Goal: Task Accomplishment & Management: Manage account settings

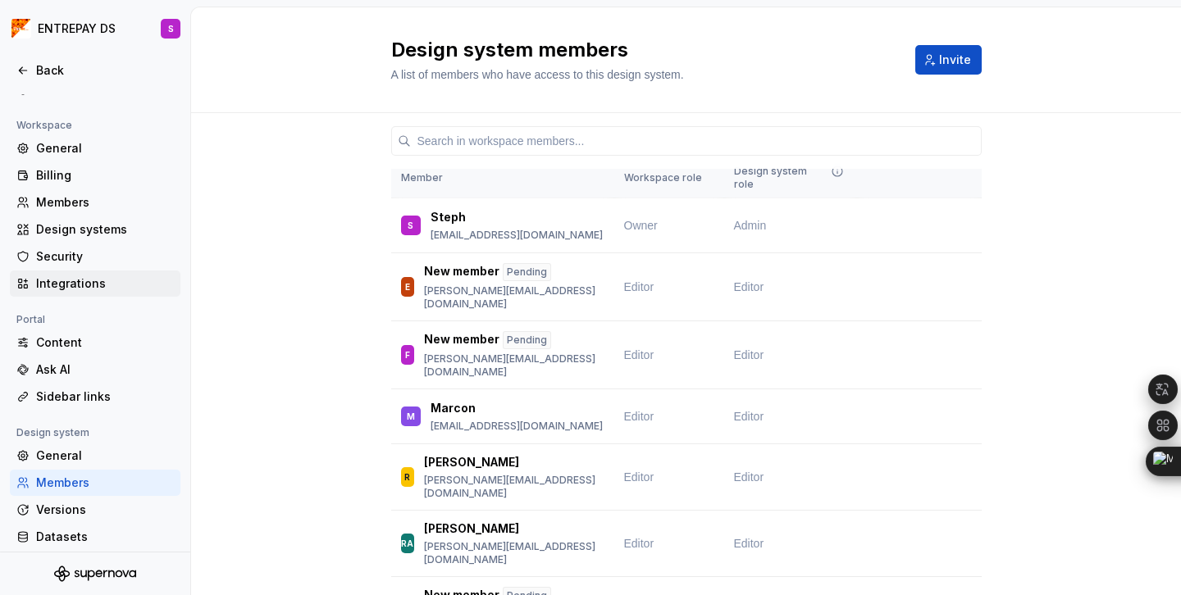
scroll to position [127, 0]
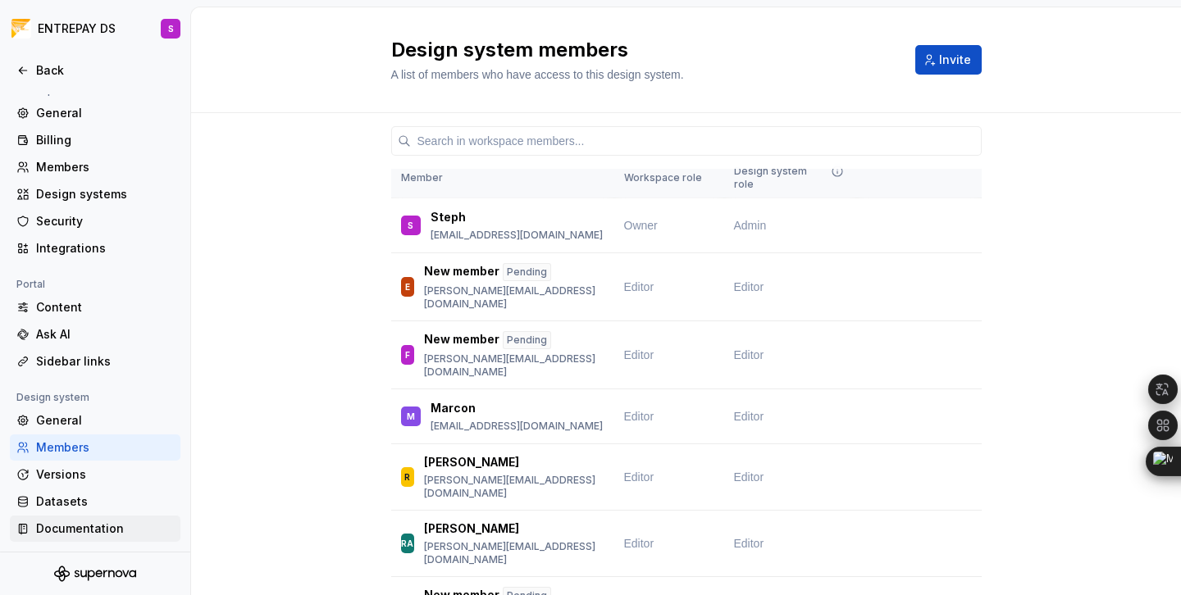
click at [71, 527] on div "Documentation" at bounding box center [105, 529] width 138 height 16
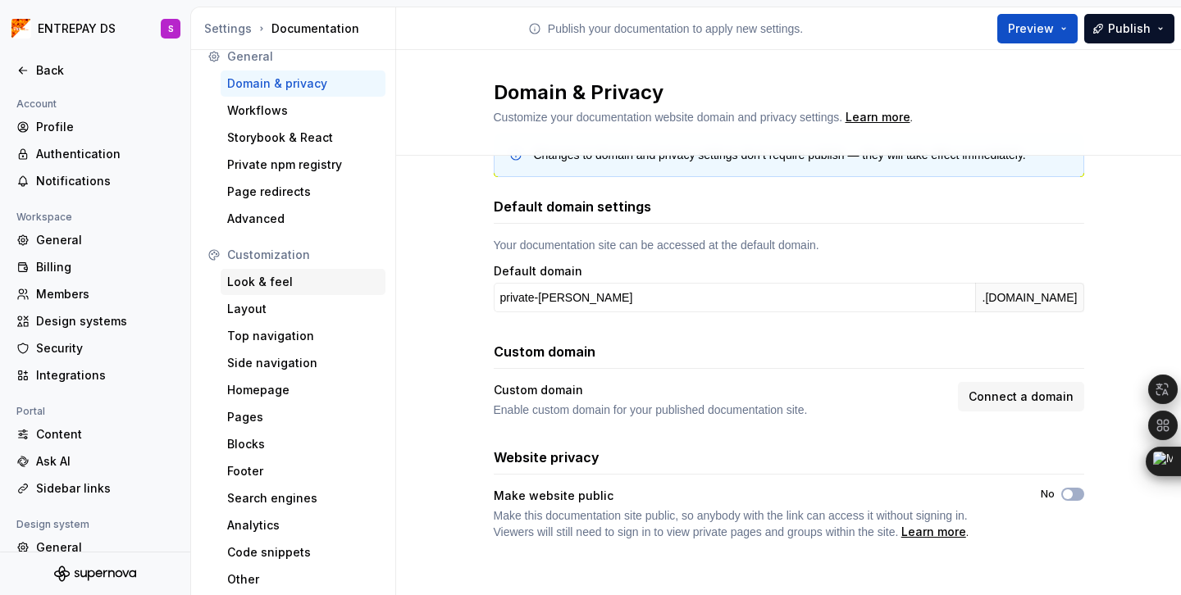
click at [271, 286] on div "Look & feel" at bounding box center [303, 282] width 152 height 16
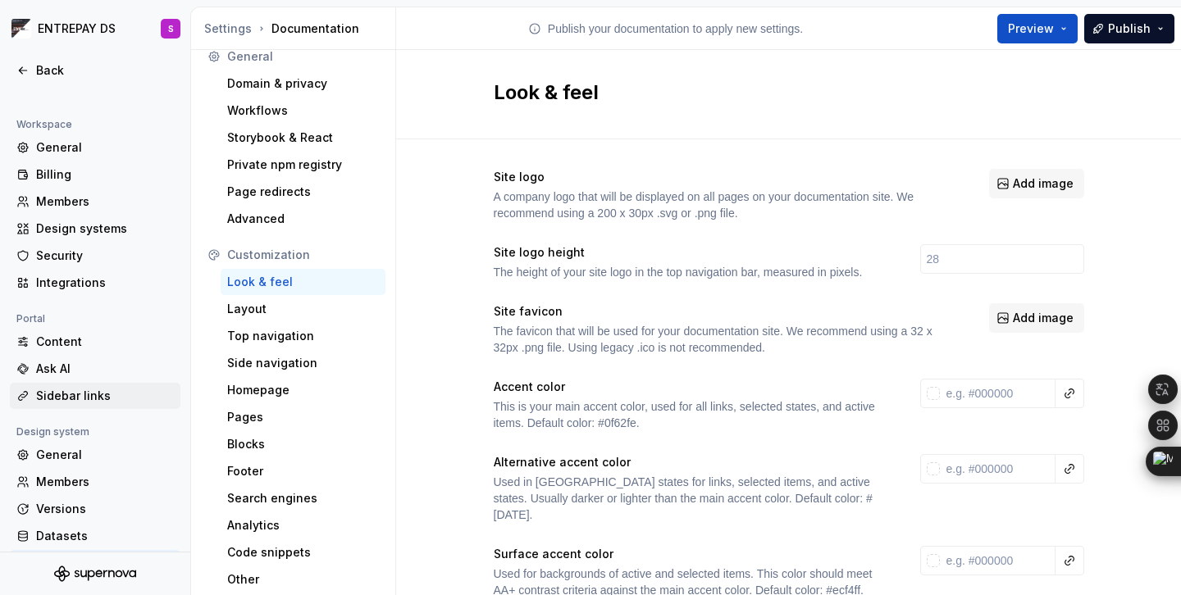
scroll to position [127, 0]
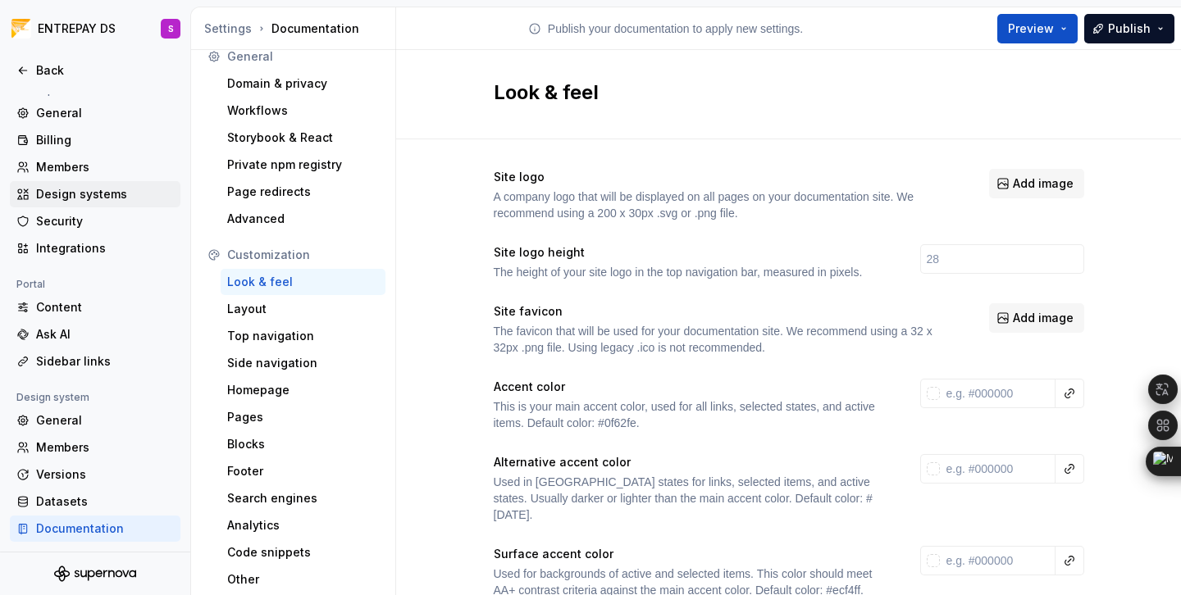
click at [87, 194] on div "Design systems" at bounding box center [105, 194] width 138 height 16
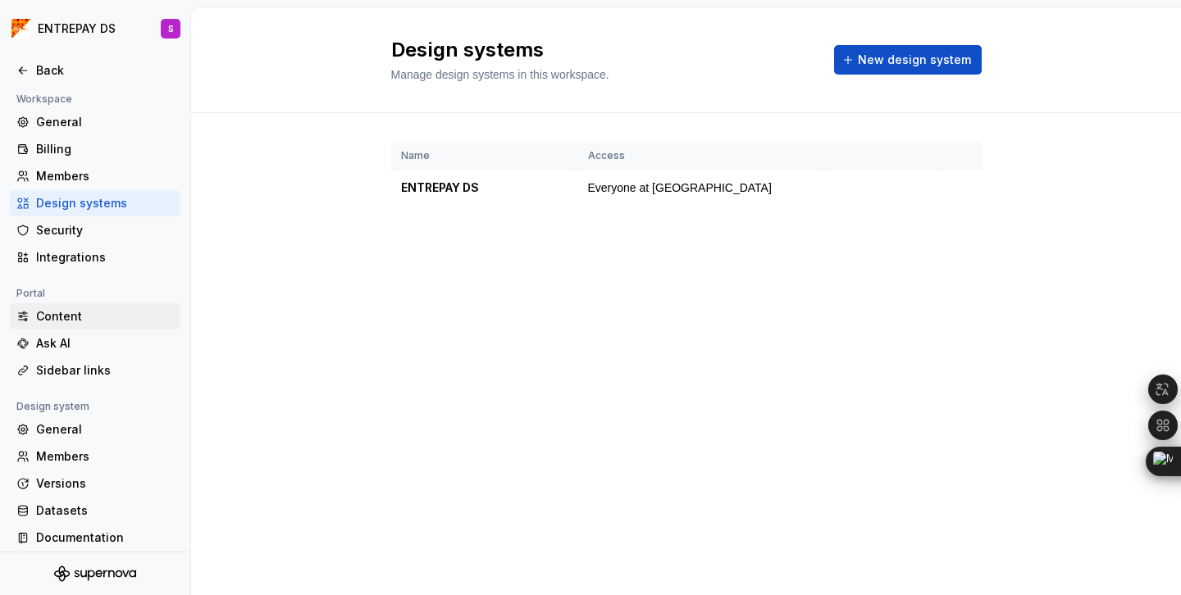
scroll to position [117, 0]
click at [89, 174] on div "Members" at bounding box center [105, 177] width 138 height 16
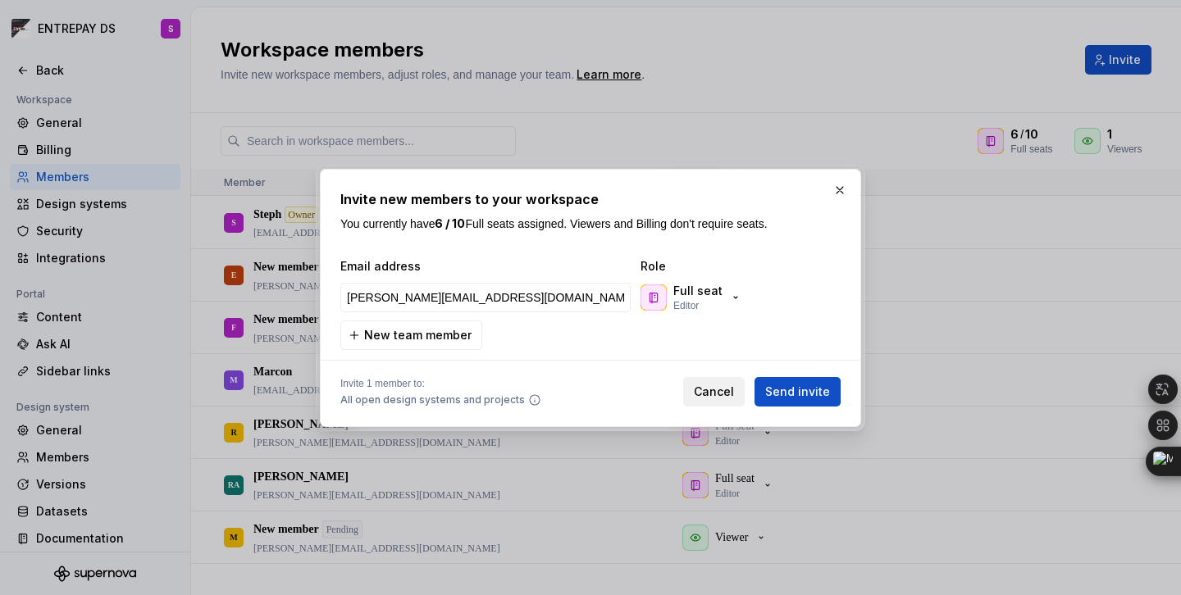
type input "henrique.ramos@uzzer.com.br"
click at [718, 392] on span "Cancel" at bounding box center [714, 392] width 40 height 16
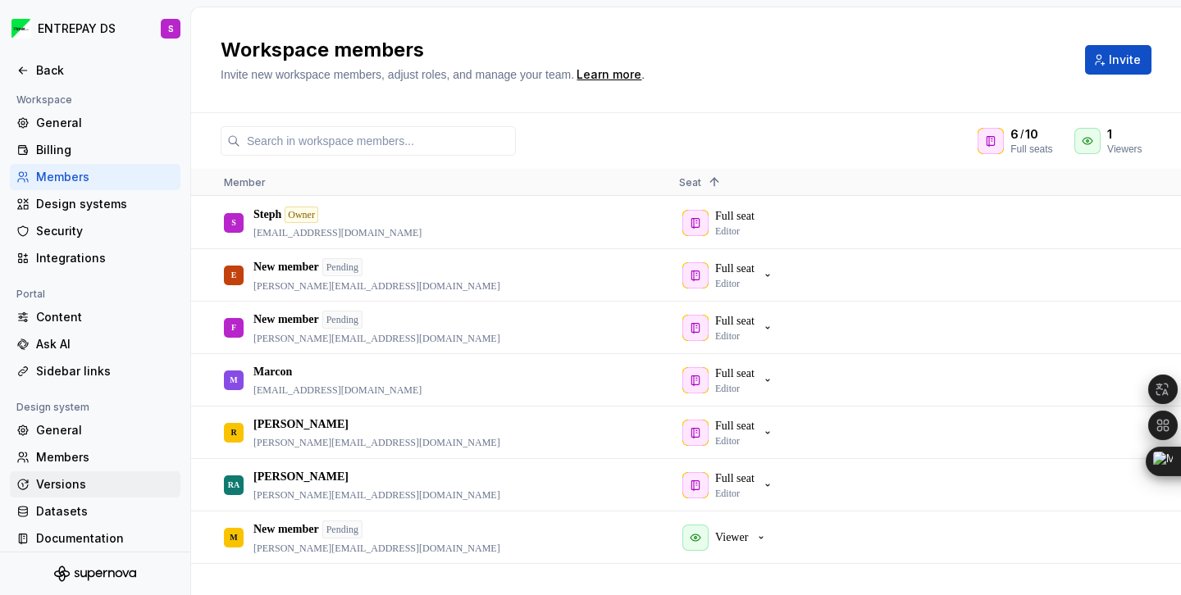
click at [71, 478] on div "Versions" at bounding box center [105, 484] width 138 height 16
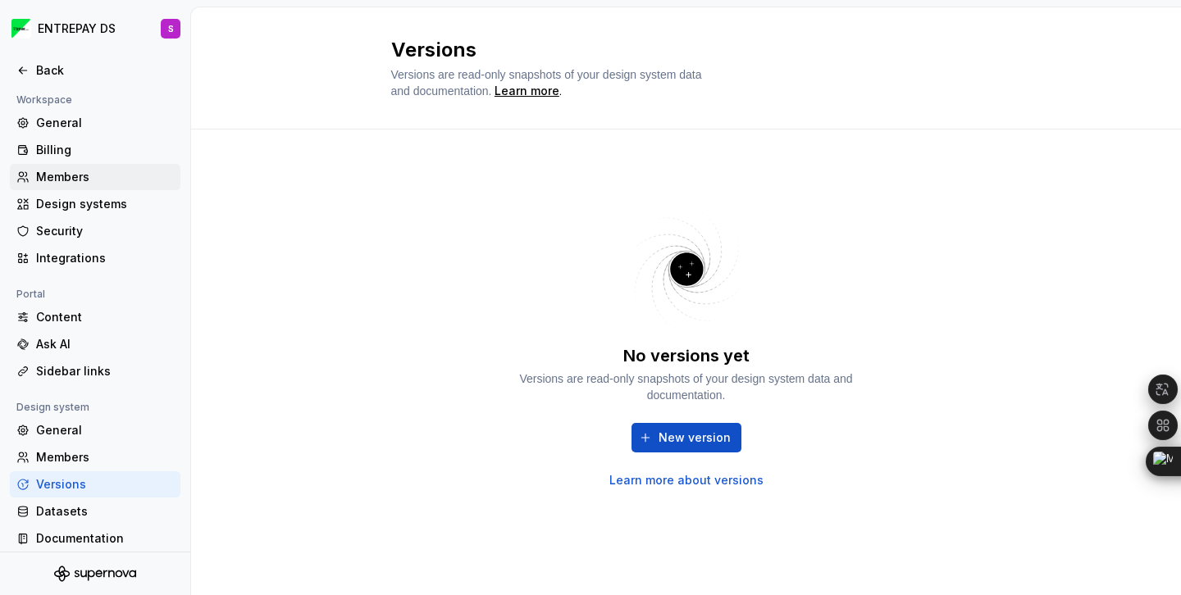
click at [61, 180] on div "Members" at bounding box center [105, 177] width 138 height 16
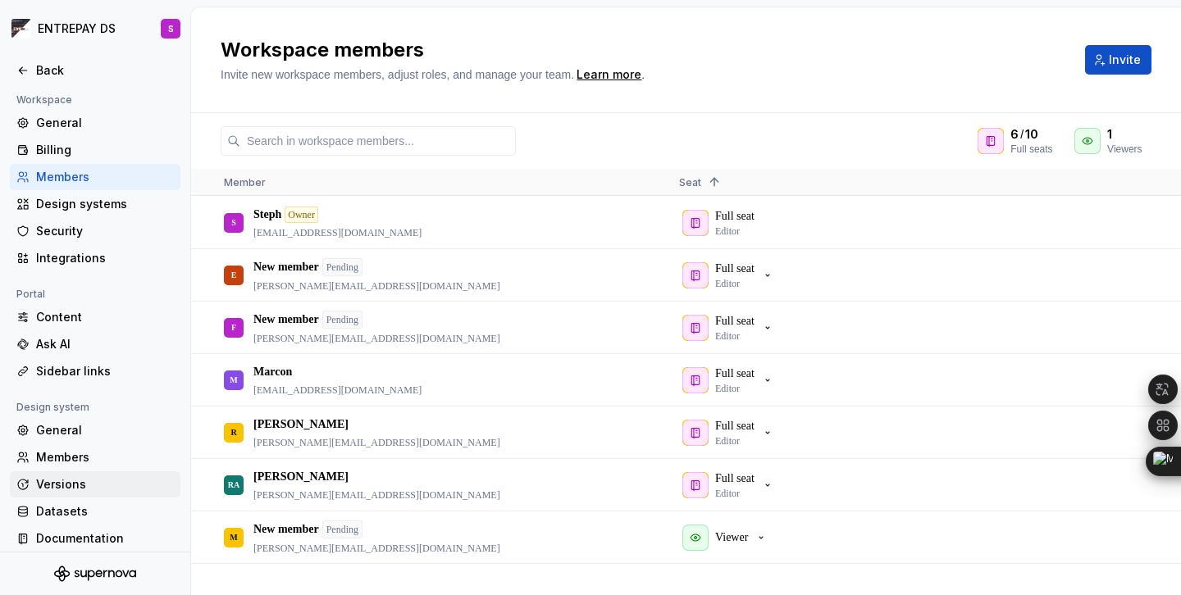
scroll to position [127, 0]
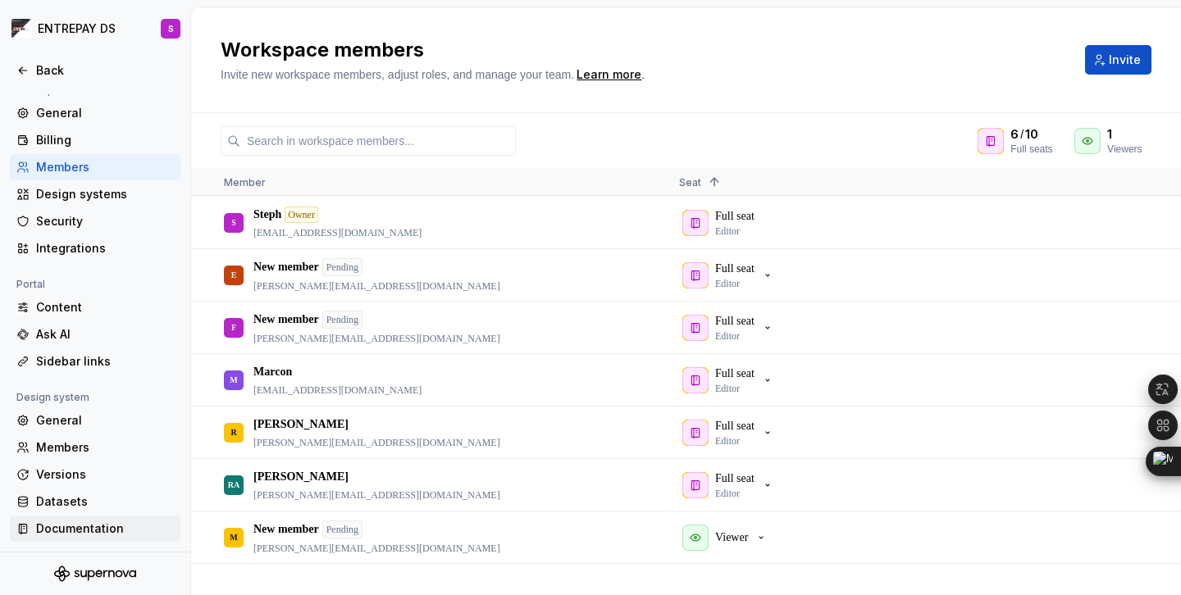
click at [95, 530] on div "Documentation" at bounding box center [105, 529] width 138 height 16
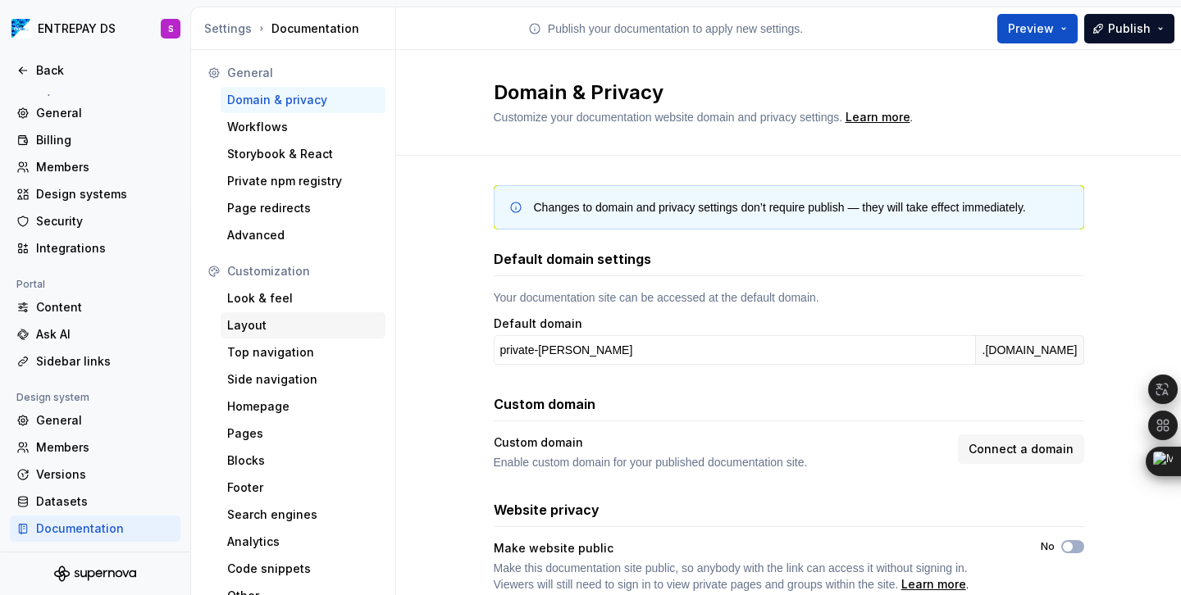
scroll to position [16, 0]
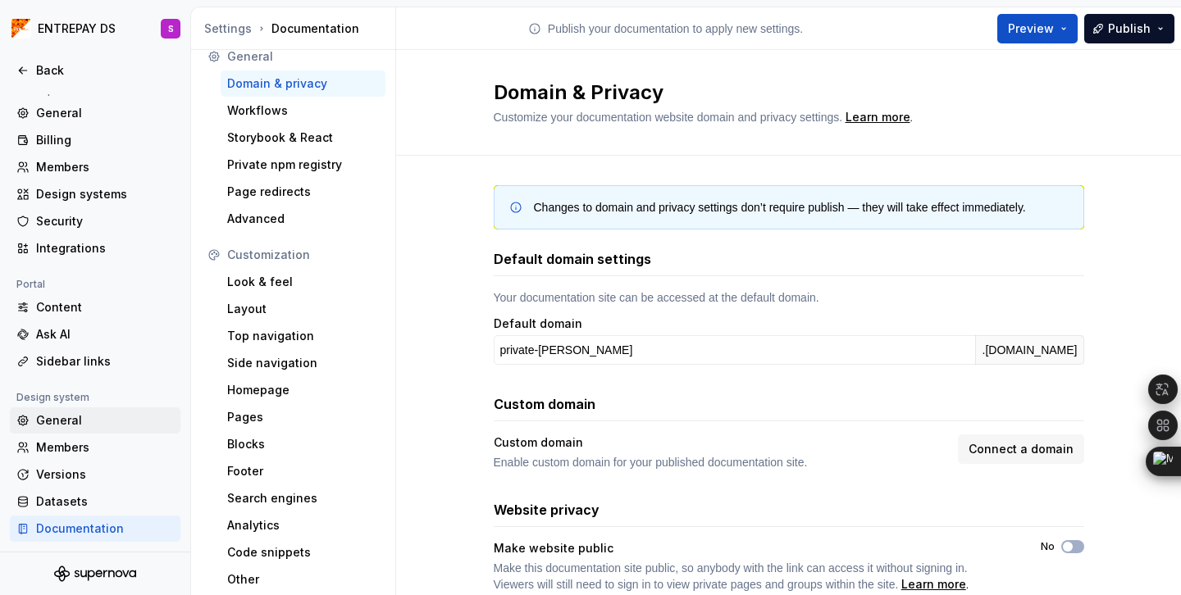
click at [66, 416] on div "General" at bounding box center [105, 420] width 138 height 16
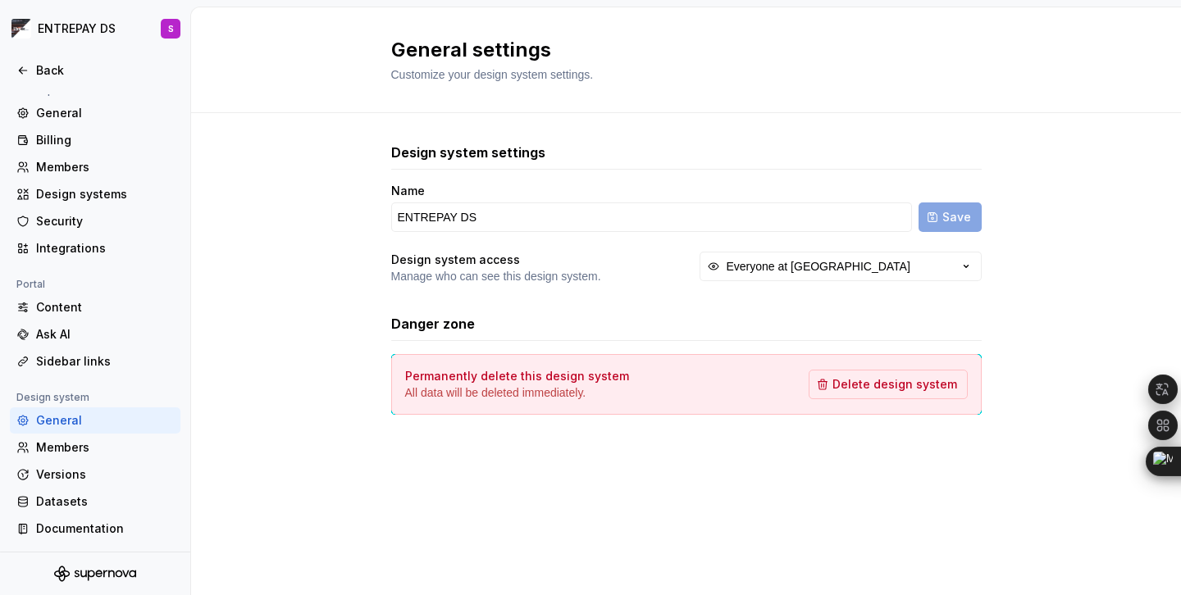
click at [243, 185] on div "Design system settings Name ENTREPAY DS Save Design system access Manage who ca…" at bounding box center [686, 295] width 990 height 364
click at [120, 27] on html "ENTREPAY DS S Back Account Profile Authentication Notifications Workspace Gener…" at bounding box center [590, 297] width 1181 height 595
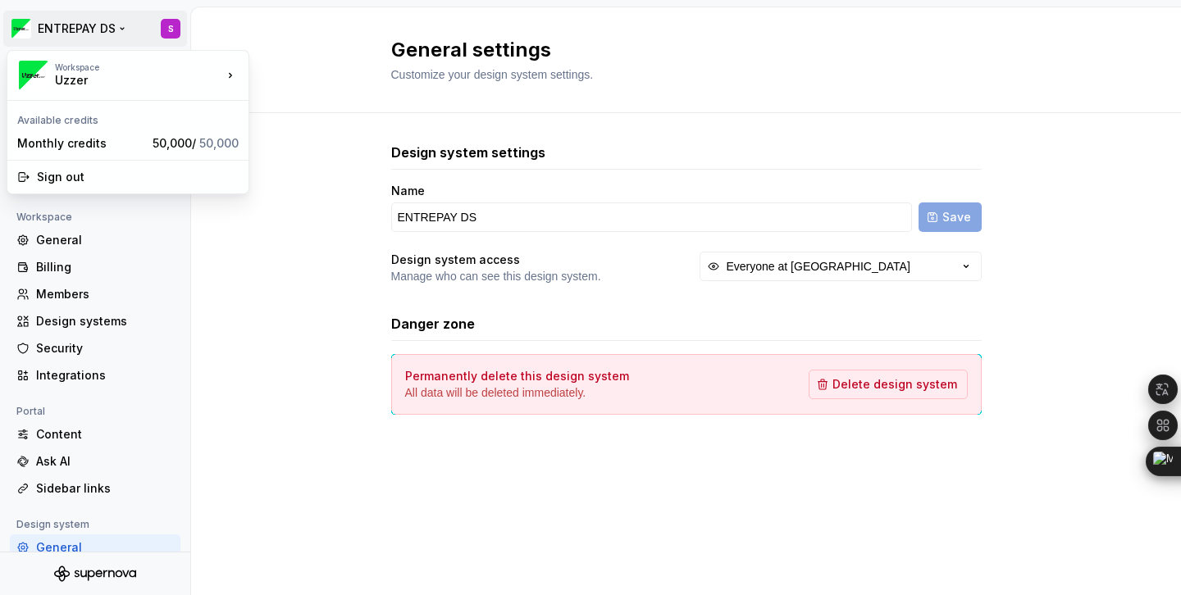
click at [120, 28] on html "ENTREPAY DS S Back Account Profile Authentication Notifications Workspace Gener…" at bounding box center [590, 297] width 1181 height 595
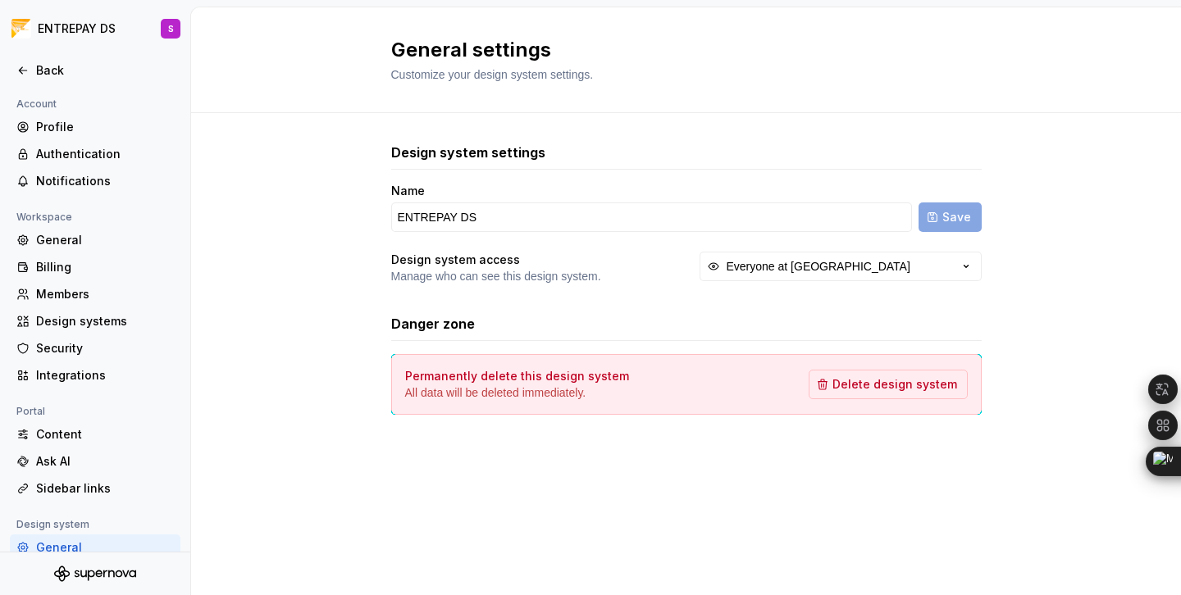
click at [260, 219] on html "ENTREPAY DS S Back Account Profile Authentication Notifications Workspace Gener…" at bounding box center [590, 297] width 1181 height 595
click at [122, 26] on html "ENTREPAY DS S Back Account Profile Authentication Notifications Workspace Gener…" at bounding box center [590, 297] width 1181 height 595
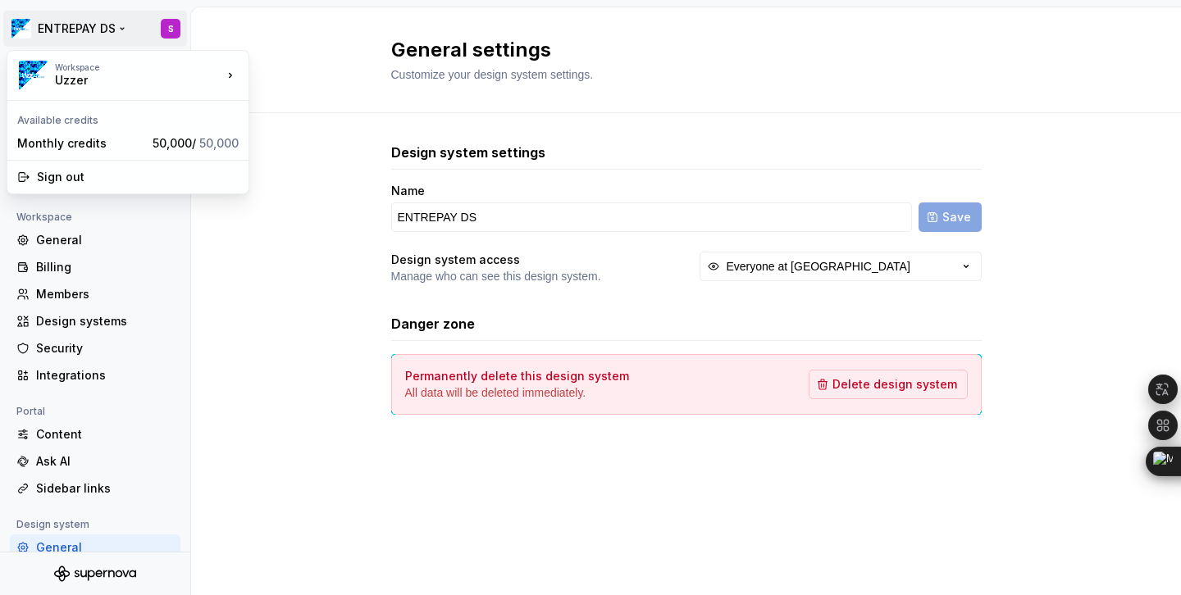
click at [254, 219] on html "ENTREPAY DS S Back Account Profile Authentication Notifications Workspace Gener…" at bounding box center [590, 297] width 1181 height 595
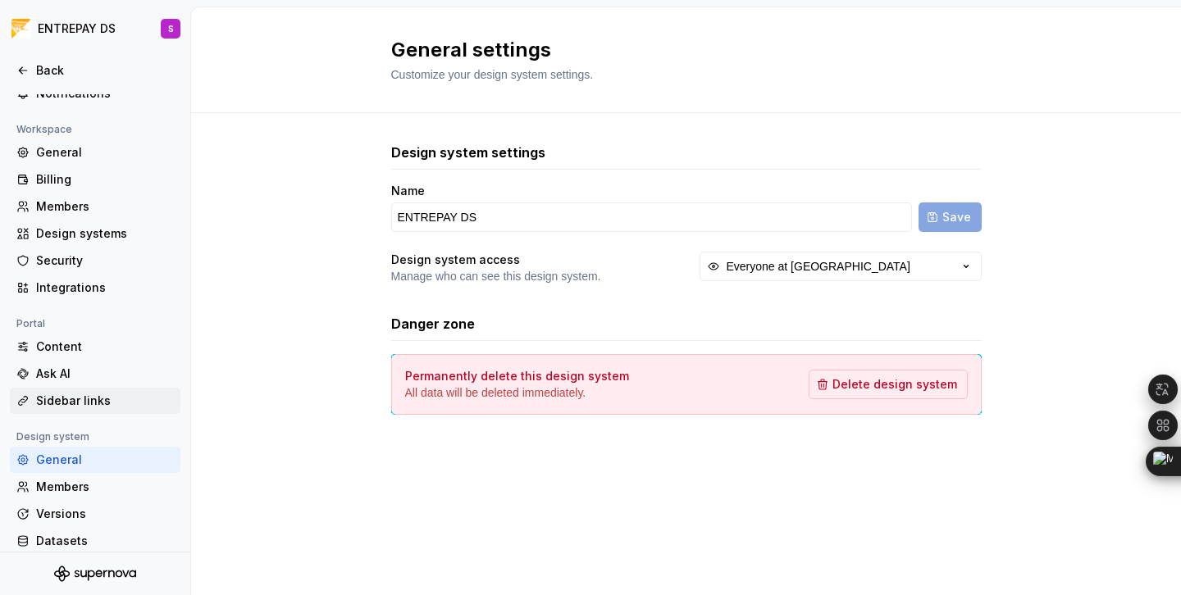
scroll to position [127, 0]
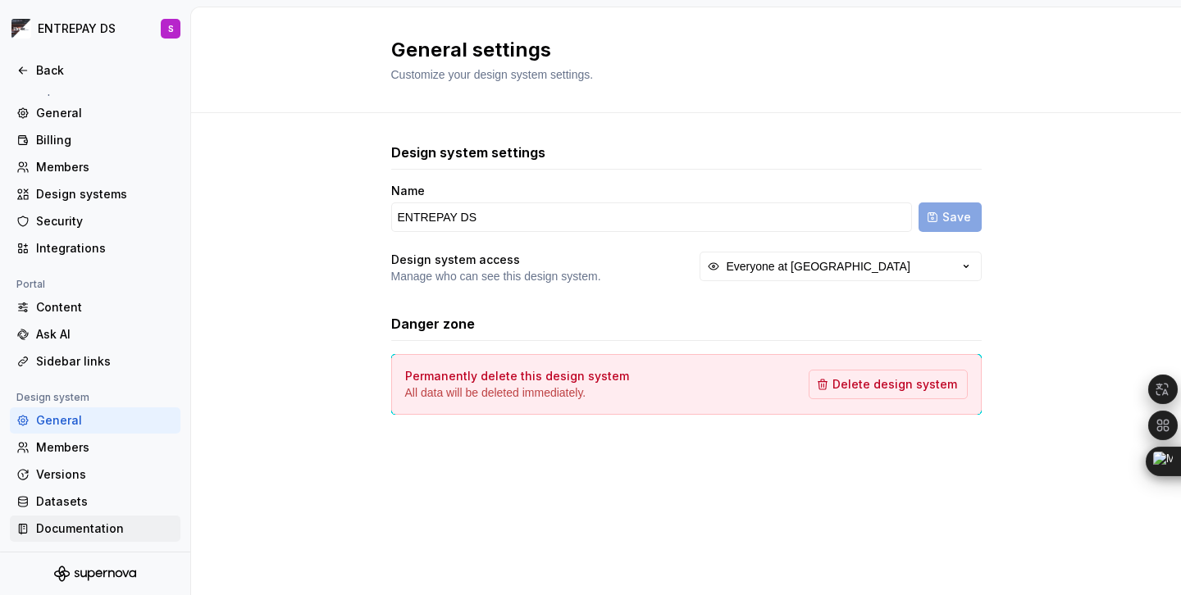
click at [84, 529] on div "Documentation" at bounding box center [105, 529] width 138 height 16
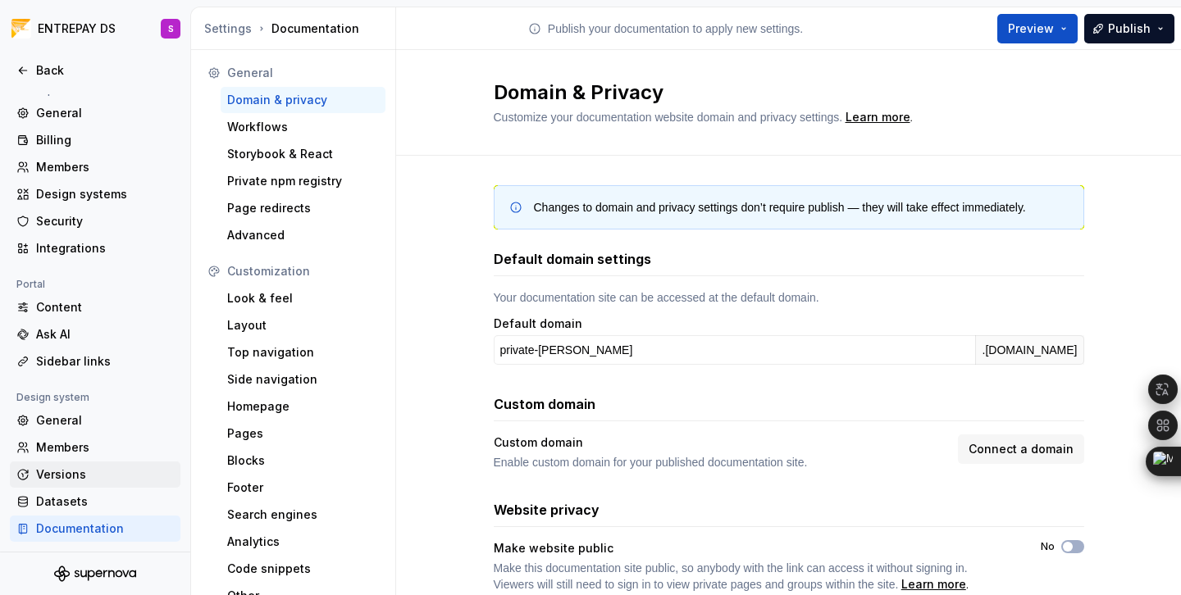
click at [73, 474] on div "Versions" at bounding box center [105, 475] width 138 height 16
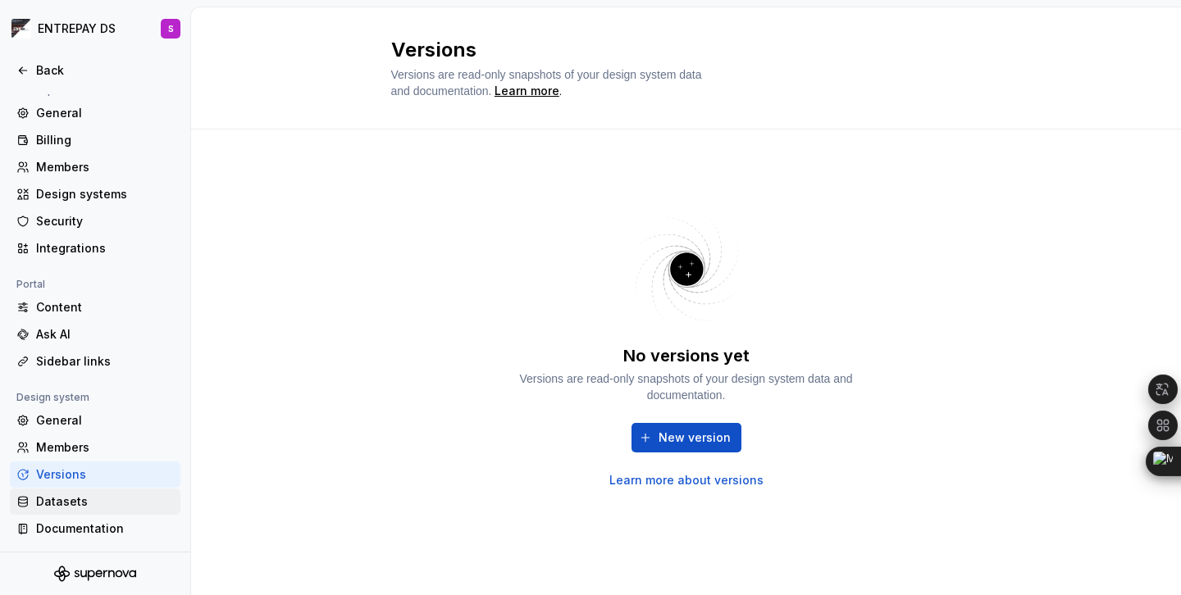
click at [72, 503] on div "Datasets" at bounding box center [105, 502] width 138 height 16
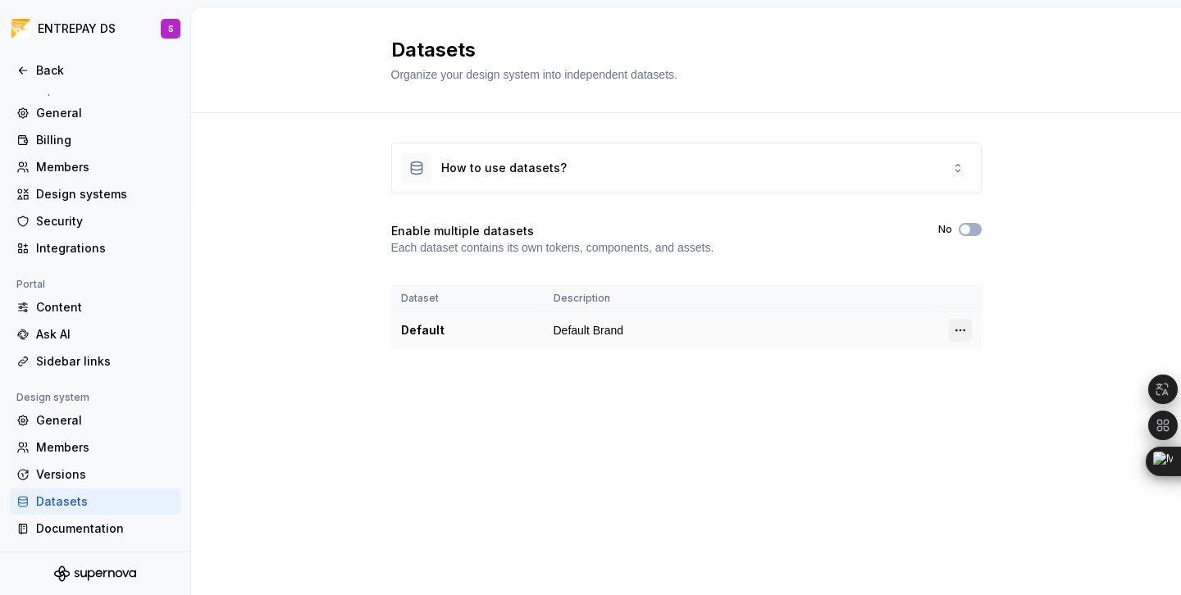
click at [959, 330] on html "ENTREPAY DS S Back Account Profile Authentication Notifications Workspace Gener…" at bounding box center [590, 297] width 1181 height 595
click at [980, 358] on div "Edit details" at bounding box center [1032, 362] width 107 height 16
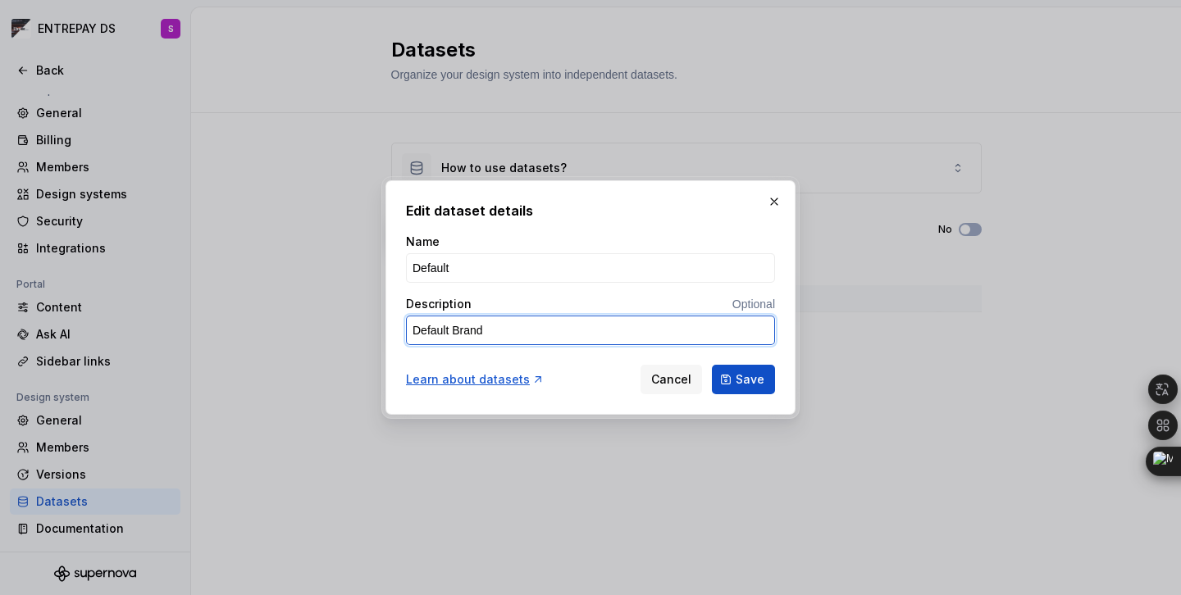
type textarea "**********"
click at [654, 321] on textarea "Default Brand" at bounding box center [590, 331] width 369 height 30
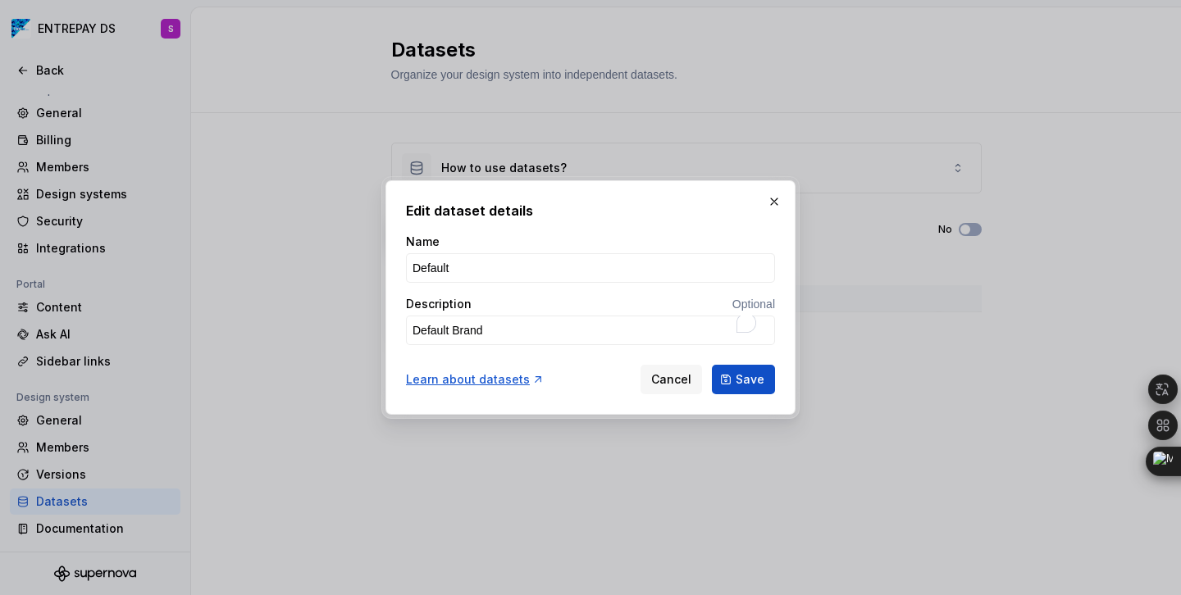
type textarea "*"
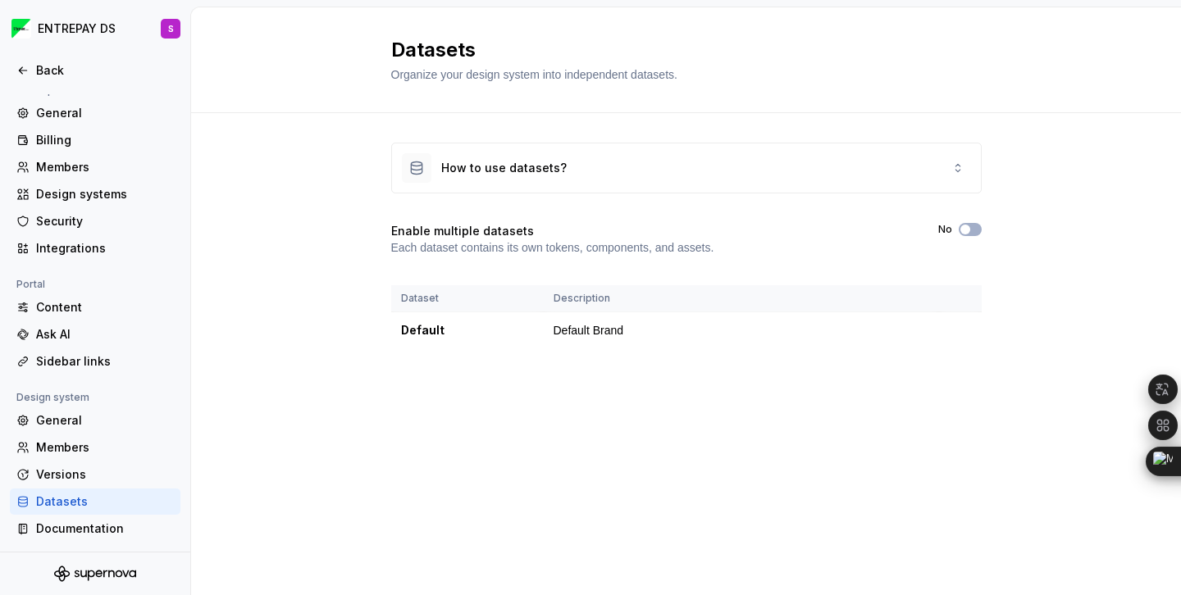
click at [522, 414] on div "Datasets Organize your design system into independent datasets. How to use data…" at bounding box center [686, 301] width 990 height 588
click at [323, 440] on div "Datasets Organize your design system into independent datasets. How to use data…" at bounding box center [686, 301] width 990 height 588
click at [73, 449] on div "Members" at bounding box center [105, 448] width 138 height 16
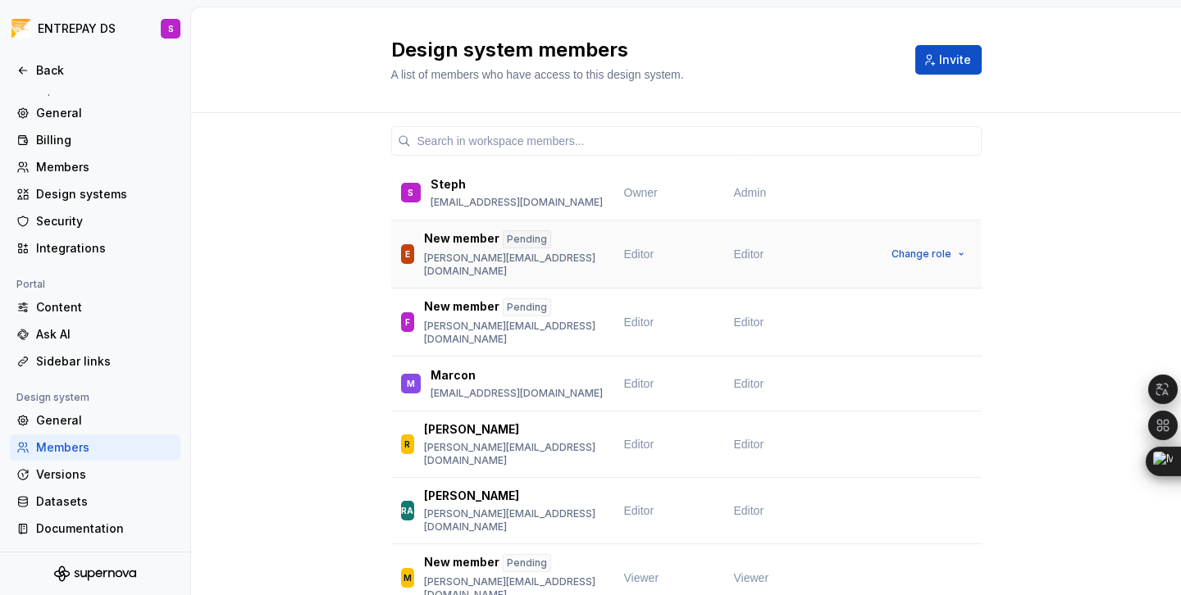
scroll to position [45, 0]
click at [77, 252] on div "Integrations" at bounding box center [105, 248] width 138 height 16
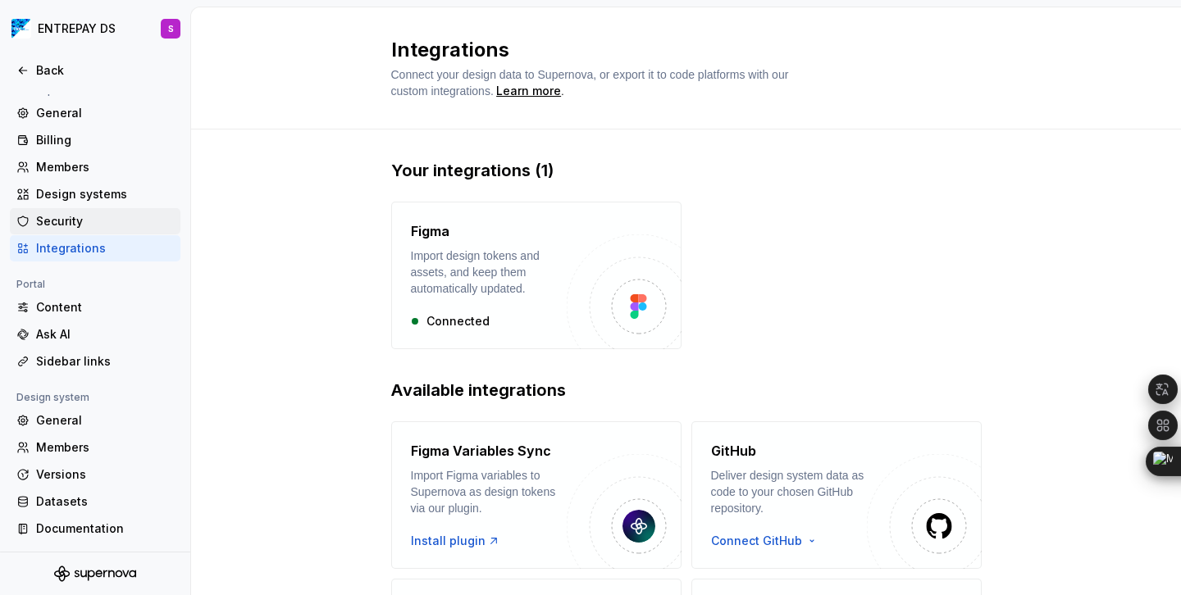
click at [66, 216] on div "Security" at bounding box center [105, 221] width 138 height 16
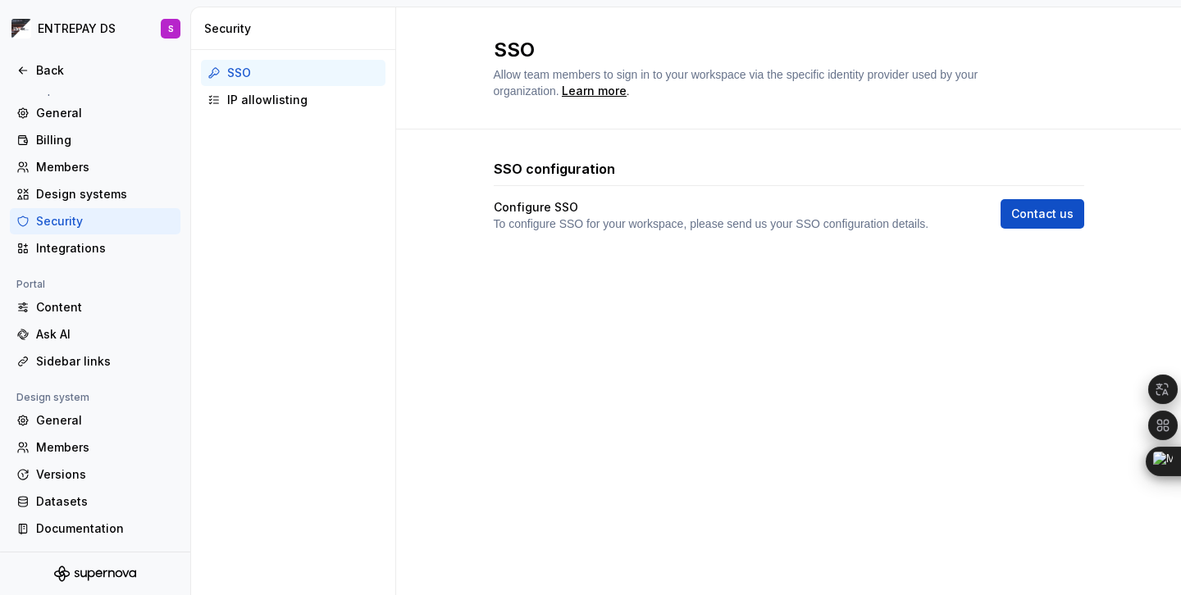
click at [440, 207] on div "SSO configuration Configure SSO To configure SSO for your workspace, please sen…" at bounding box center [788, 212] width 785 height 165
click at [262, 100] on div "IP allowlisting" at bounding box center [303, 100] width 152 height 16
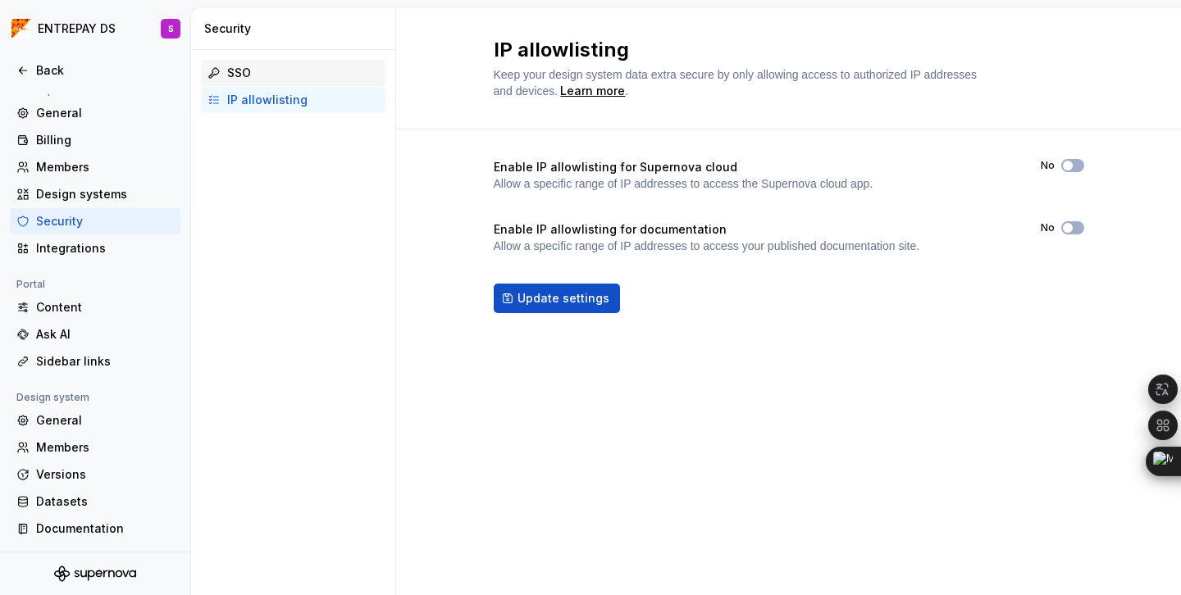
click at [259, 67] on div "SSO" at bounding box center [303, 73] width 152 height 16
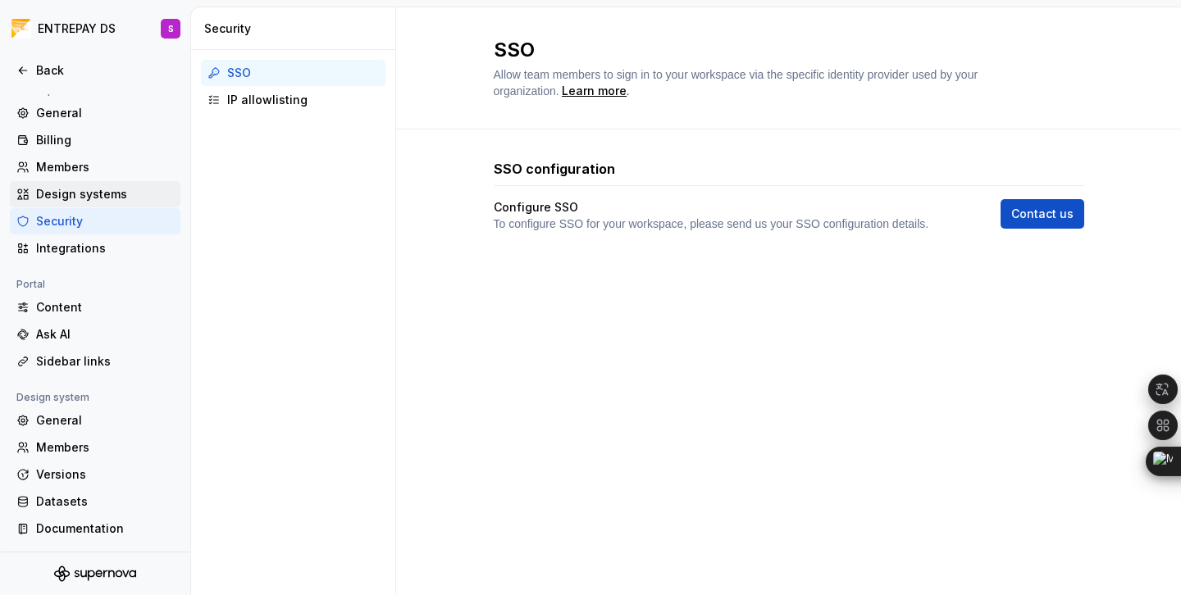
click at [77, 194] on div "Design systems" at bounding box center [105, 194] width 138 height 16
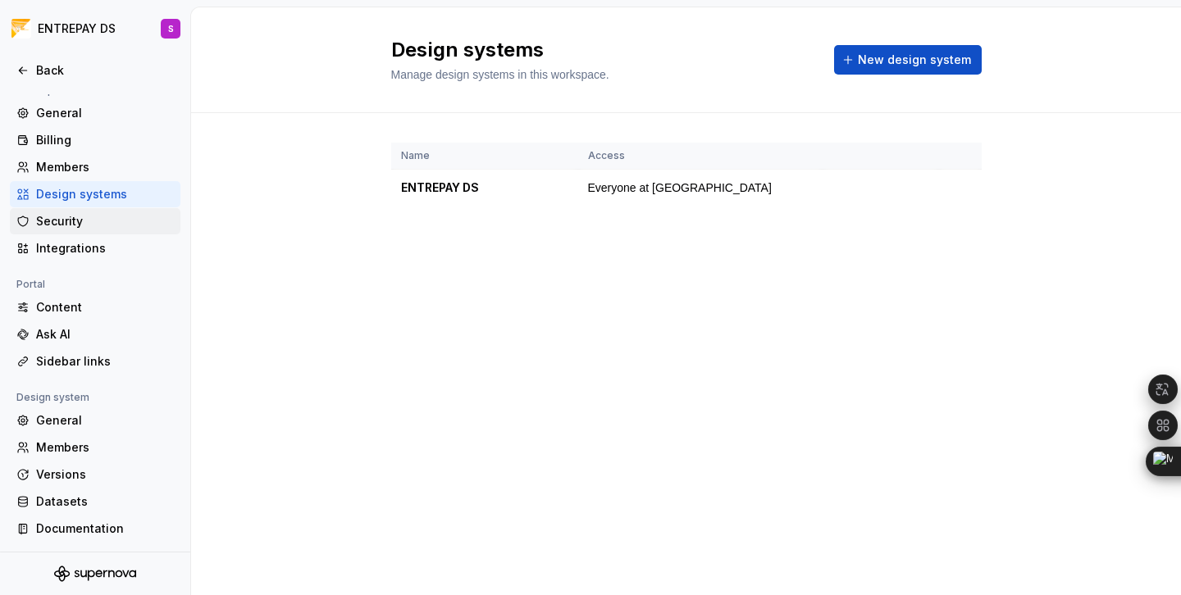
click at [70, 222] on div "Security" at bounding box center [105, 221] width 138 height 16
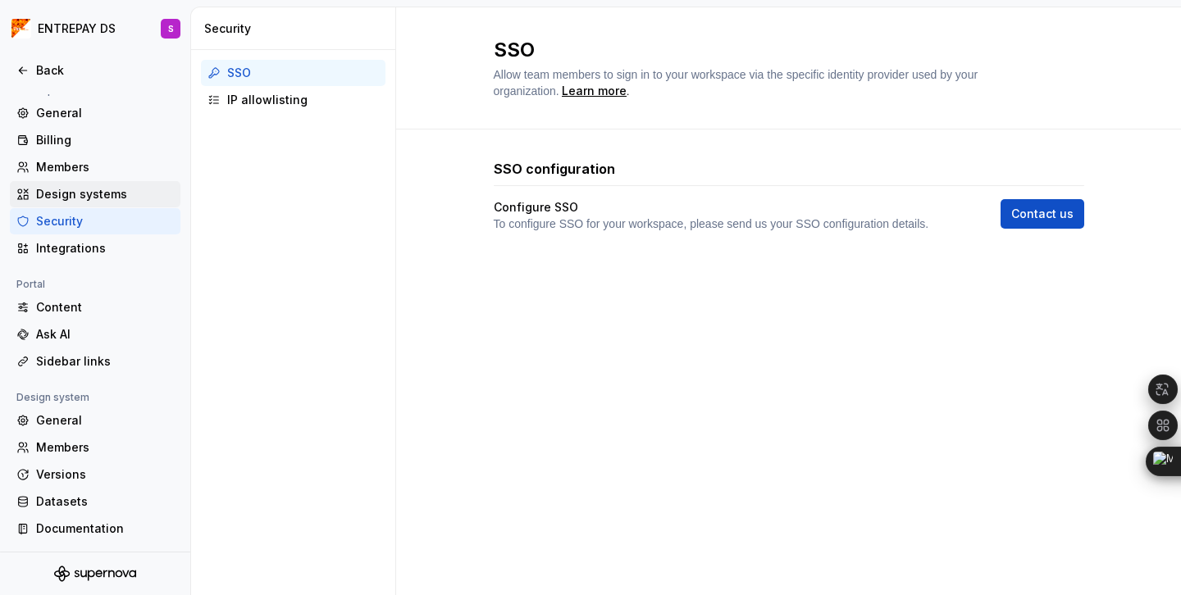
click at [74, 194] on div "Design systems" at bounding box center [105, 194] width 138 height 16
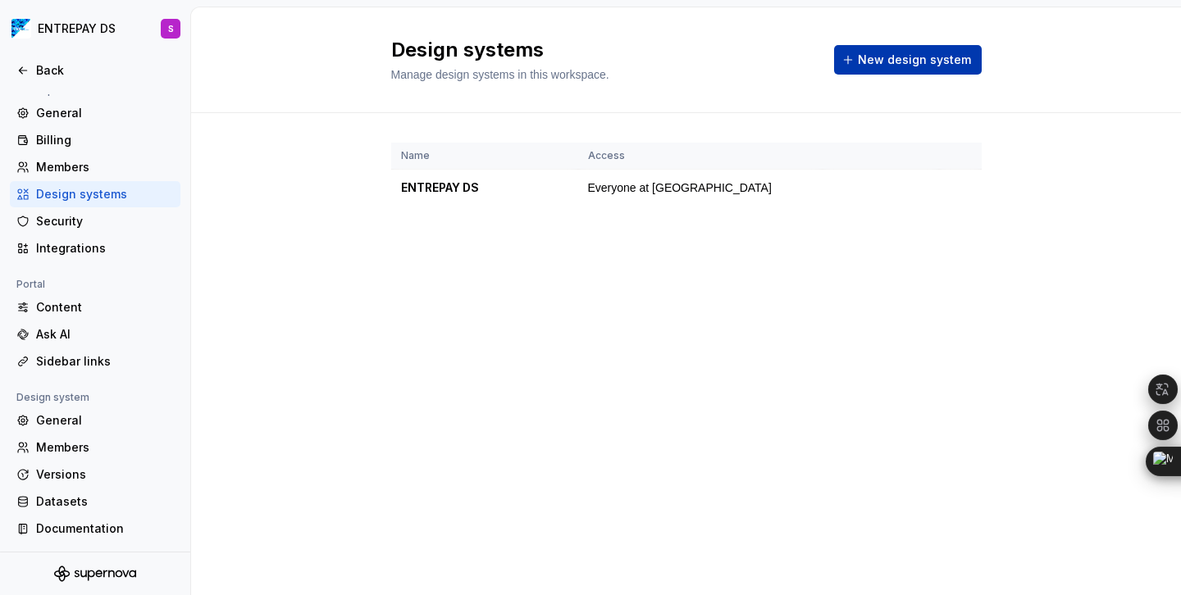
click at [893, 56] on span "New design system" at bounding box center [914, 60] width 113 height 16
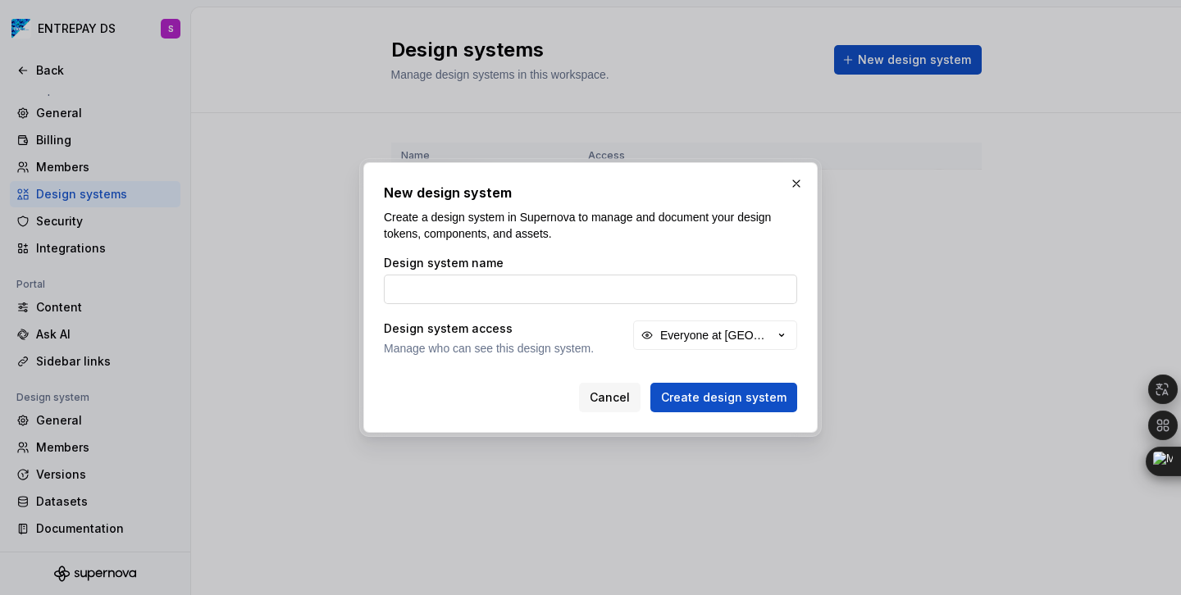
click at [443, 288] on input "Design system name" at bounding box center [590, 290] width 413 height 30
type input "OCTA"
click at [749, 397] on span "Create design system" at bounding box center [723, 398] width 125 height 16
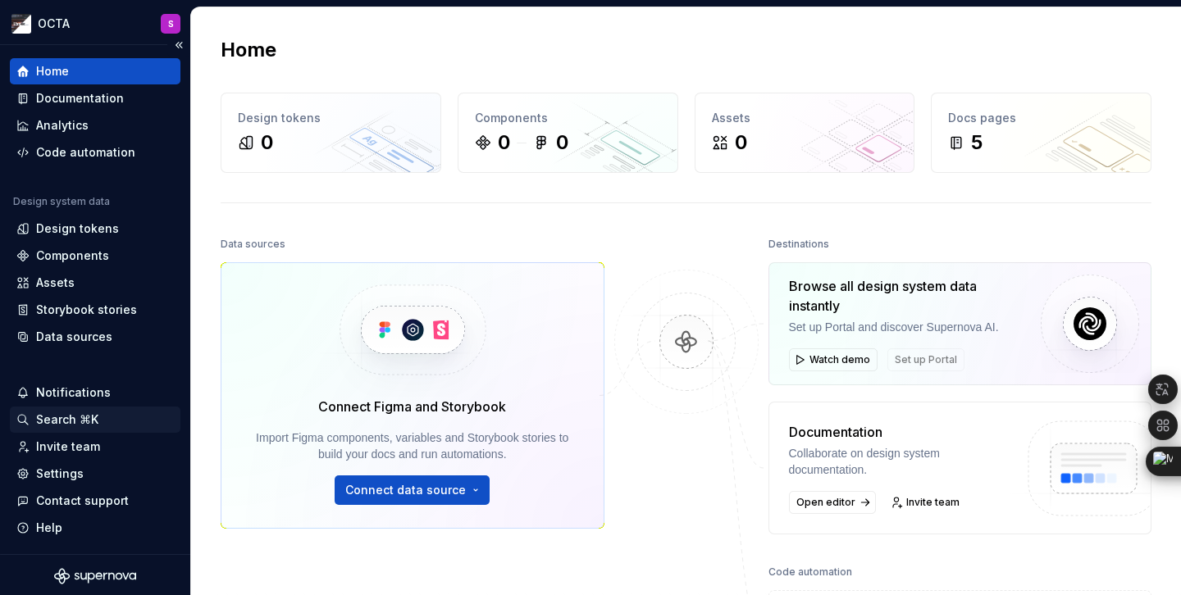
scroll to position [7, 0]
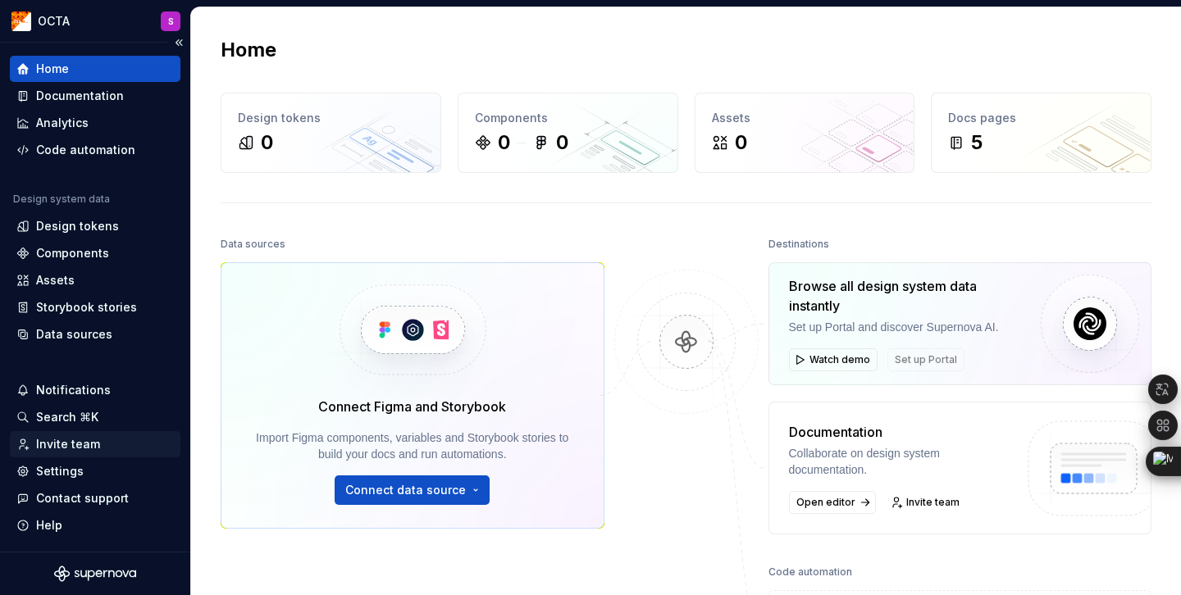
click at [66, 441] on div "Invite team" at bounding box center [68, 444] width 64 height 16
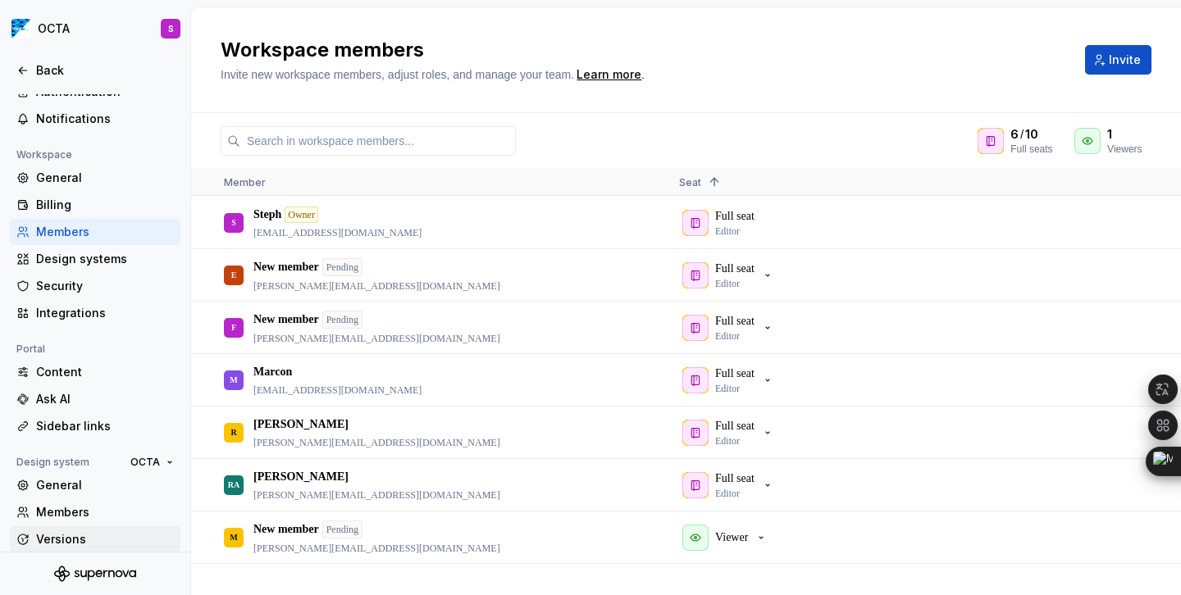
scroll to position [127, 0]
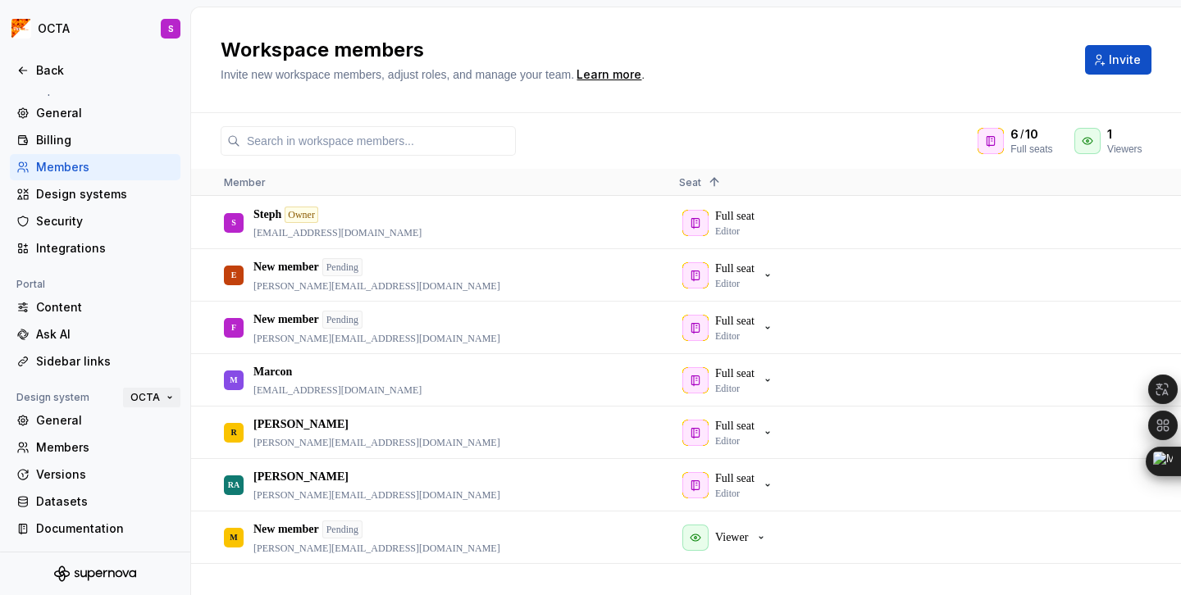
click at [159, 397] on button "OCTA" at bounding box center [151, 397] width 57 height 23
click at [47, 73] on div "Back" at bounding box center [105, 70] width 138 height 16
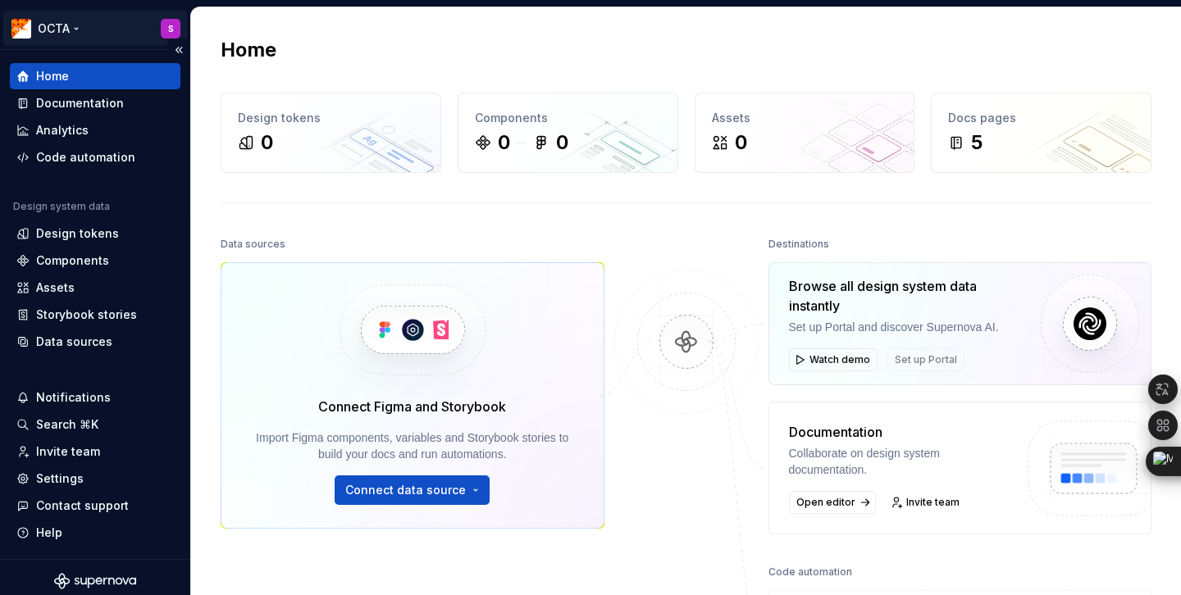
click at [82, 21] on html "OCTA S Home Documentation Analytics Code automation Design system data Design t…" at bounding box center [590, 297] width 1181 height 595
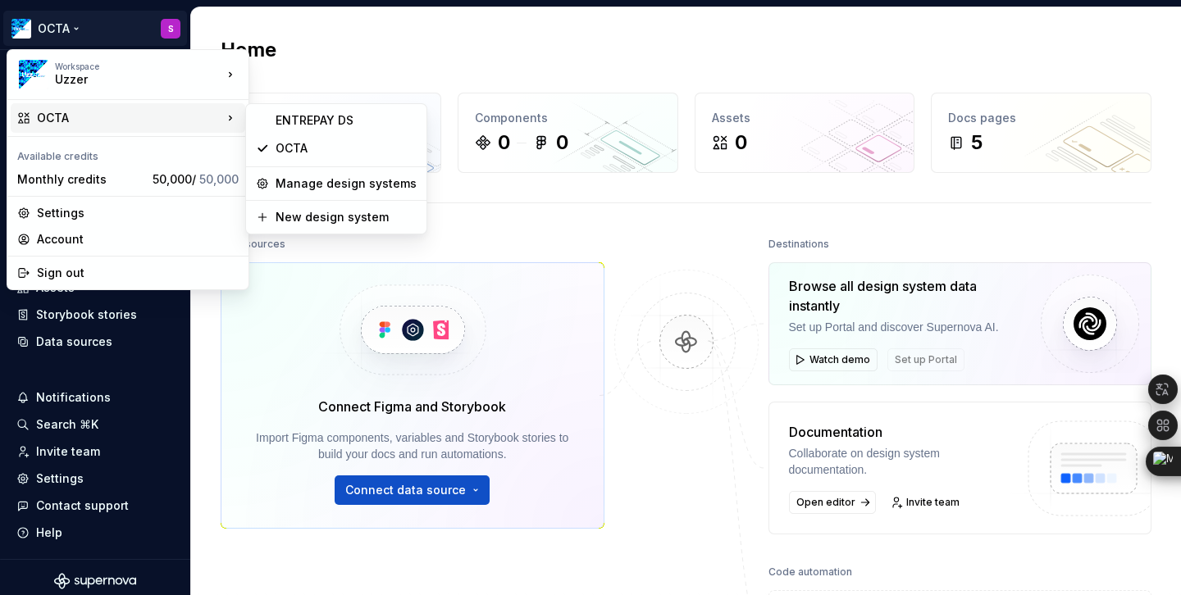
click at [201, 352] on html "OCTA S Home Documentation Analytics Code automation Design system data Design t…" at bounding box center [590, 297] width 1181 height 595
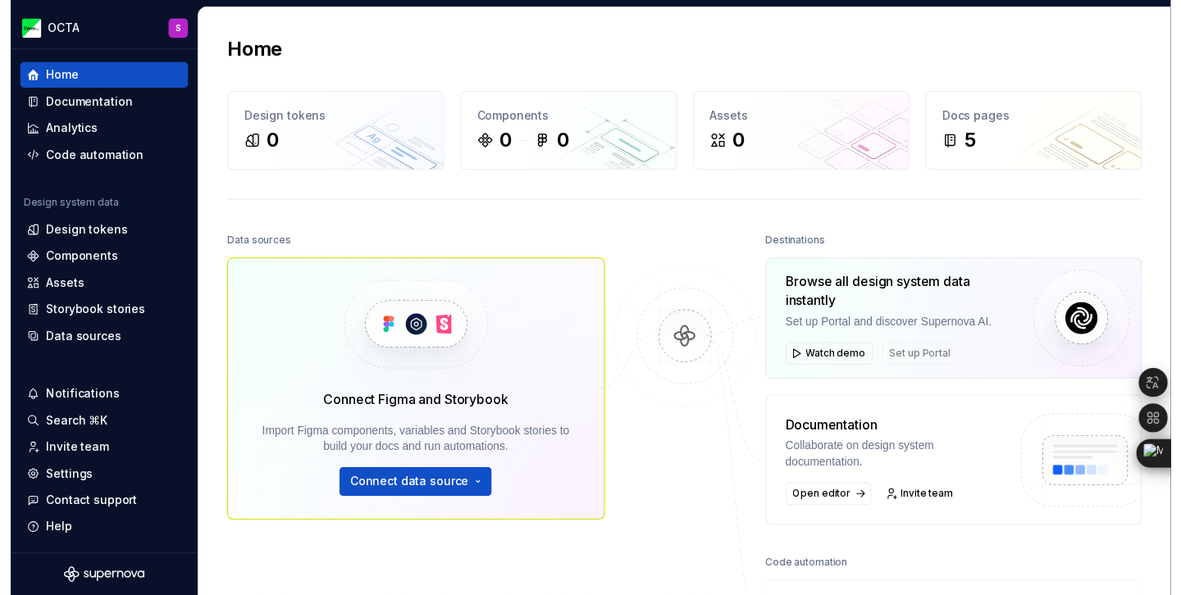
scroll to position [754, 0]
